Goal: Find specific page/section: Find specific page/section

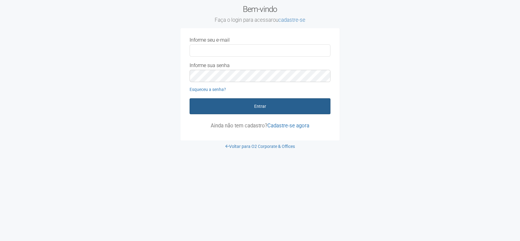
type input "**********"
click at [260, 105] on button "Entrar" at bounding box center [260, 106] width 141 height 16
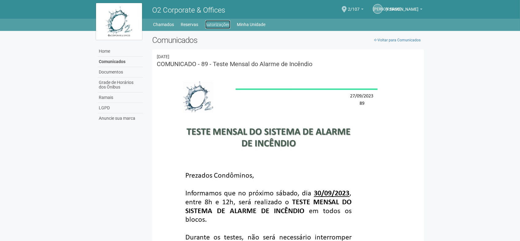
click at [216, 27] on link "Autorizações" at bounding box center [217, 24] width 25 height 9
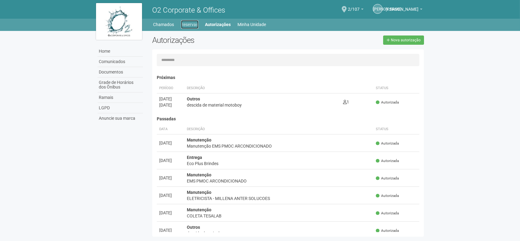
click at [192, 24] on link "Reservas" at bounding box center [189, 24] width 17 height 9
